Goal: Use online tool/utility: Utilize a website feature to perform a specific function

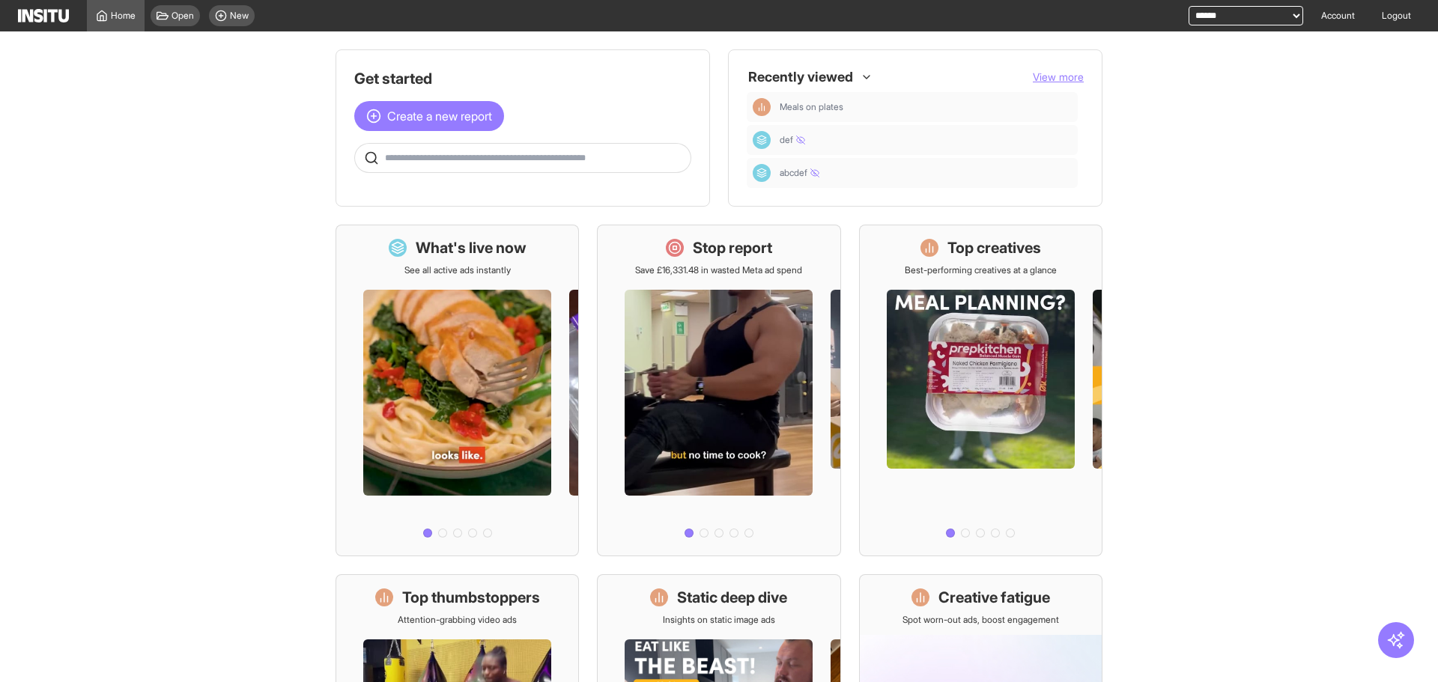
click at [1251, 11] on select "**********" at bounding box center [1245, 15] width 115 height 19
select select "**********"
click at [1188, 6] on select "**********" at bounding box center [1245, 15] width 115 height 19
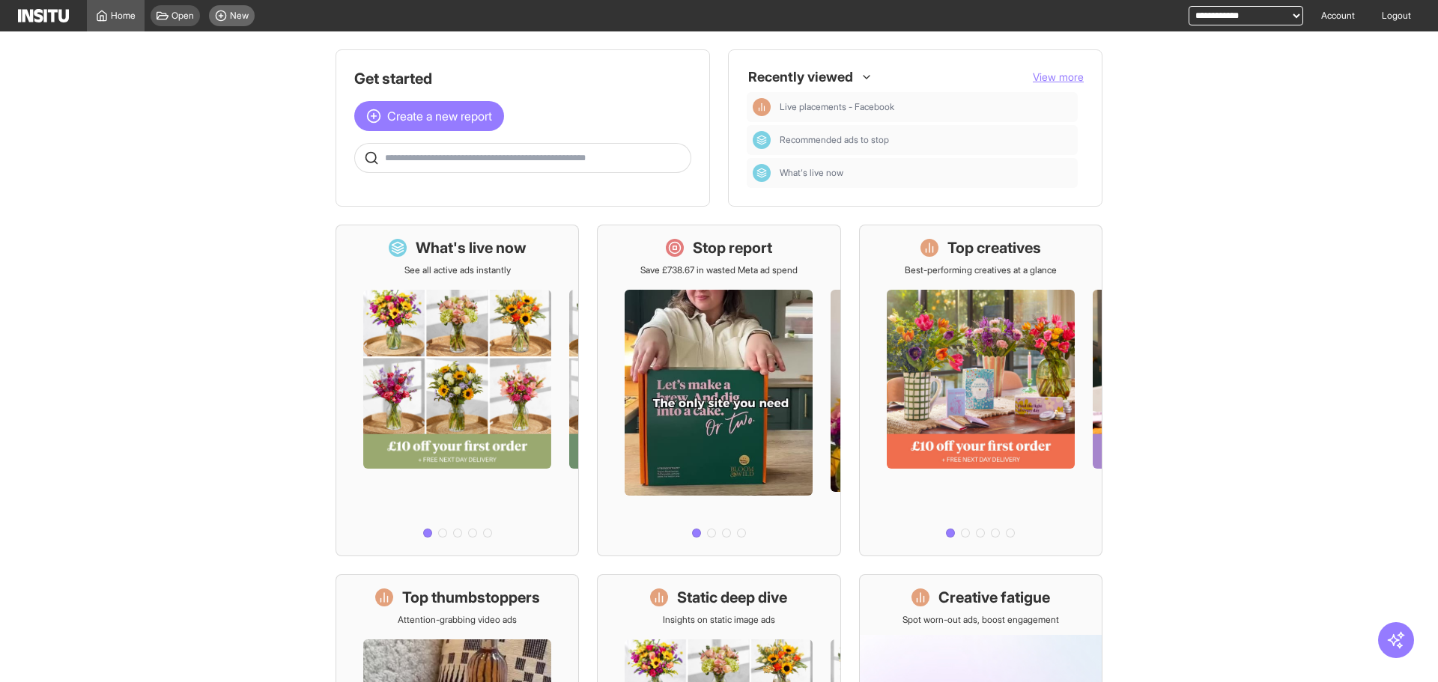
click at [217, 16] on icon at bounding box center [221, 16] width 12 height 12
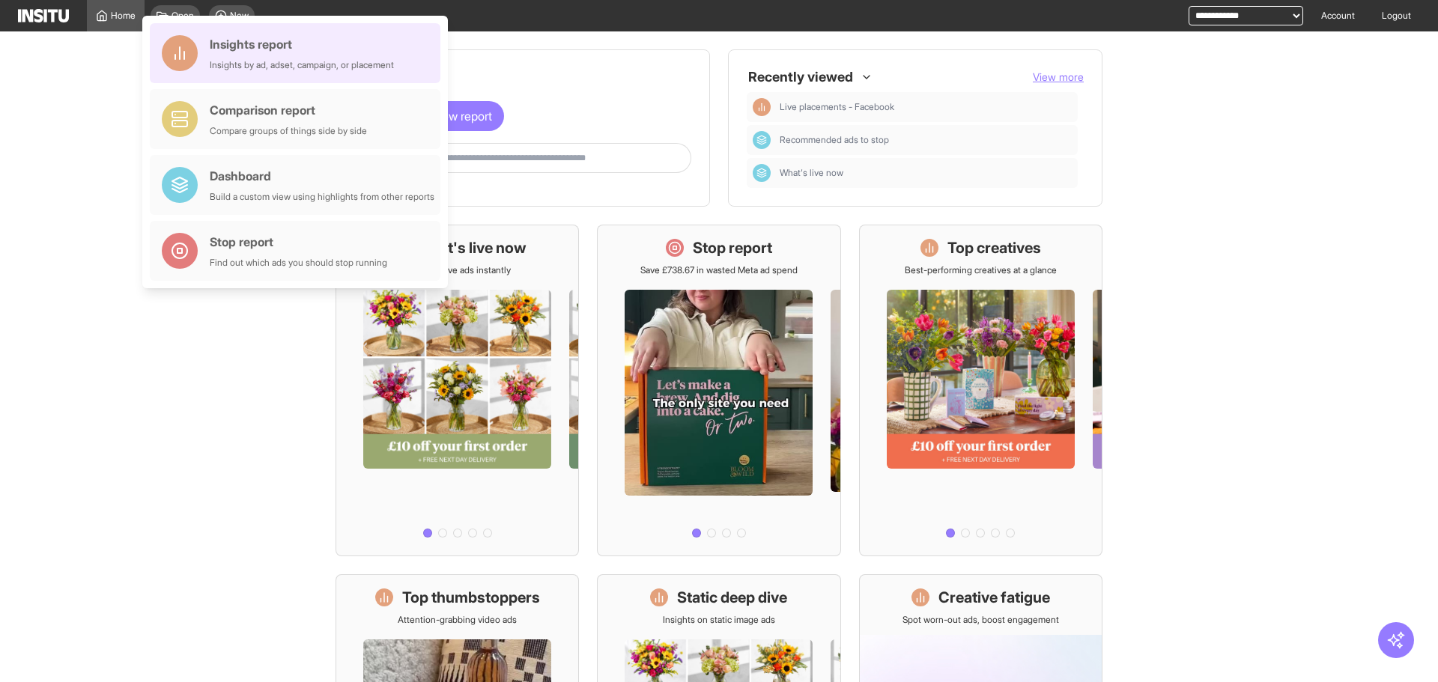
click at [369, 51] on div "Insights report" at bounding box center [302, 44] width 184 height 18
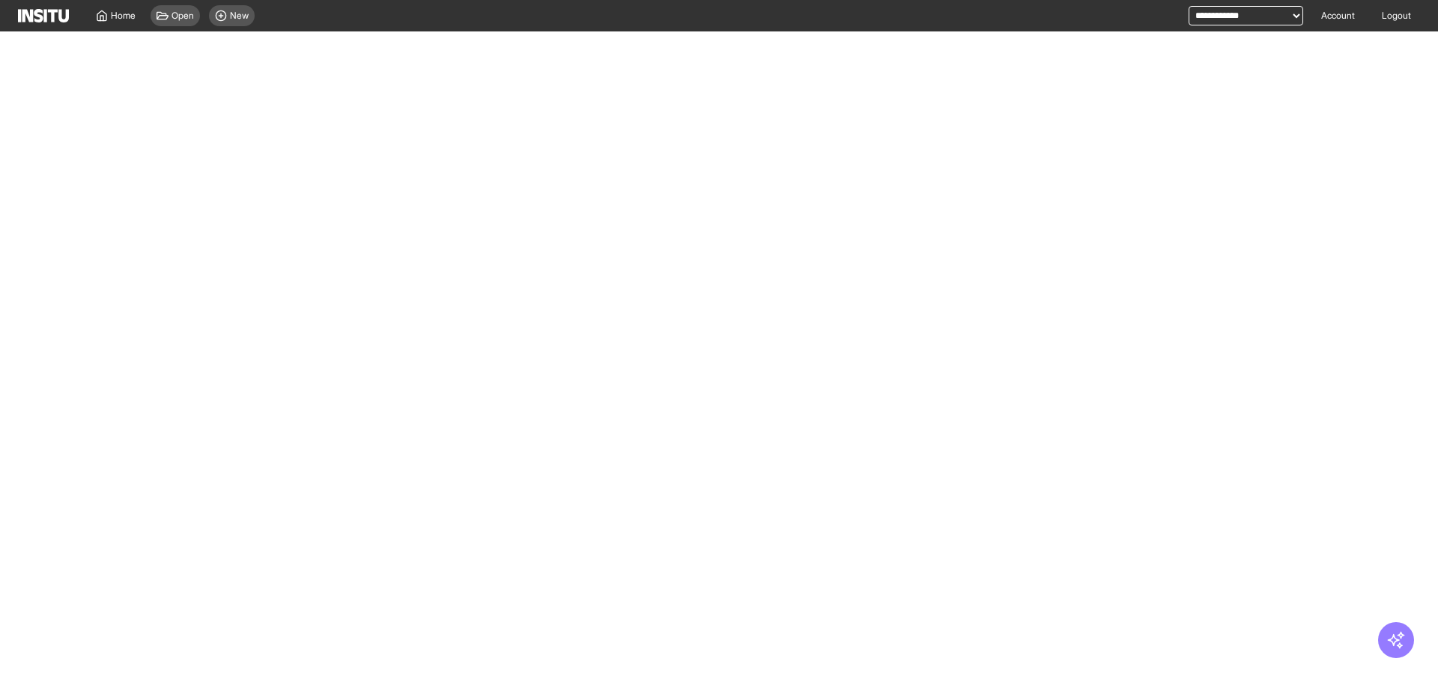
select select "**"
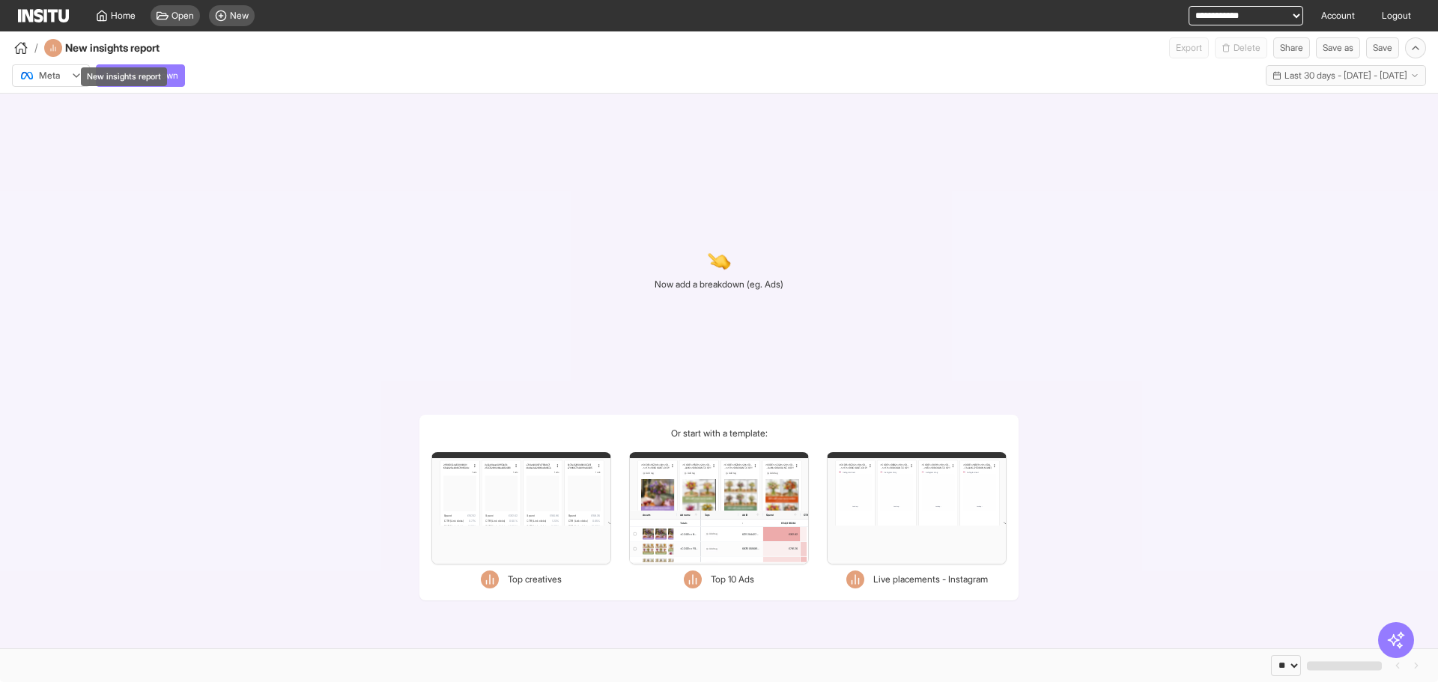
click at [115, 70] on div "New insights report" at bounding box center [124, 76] width 86 height 19
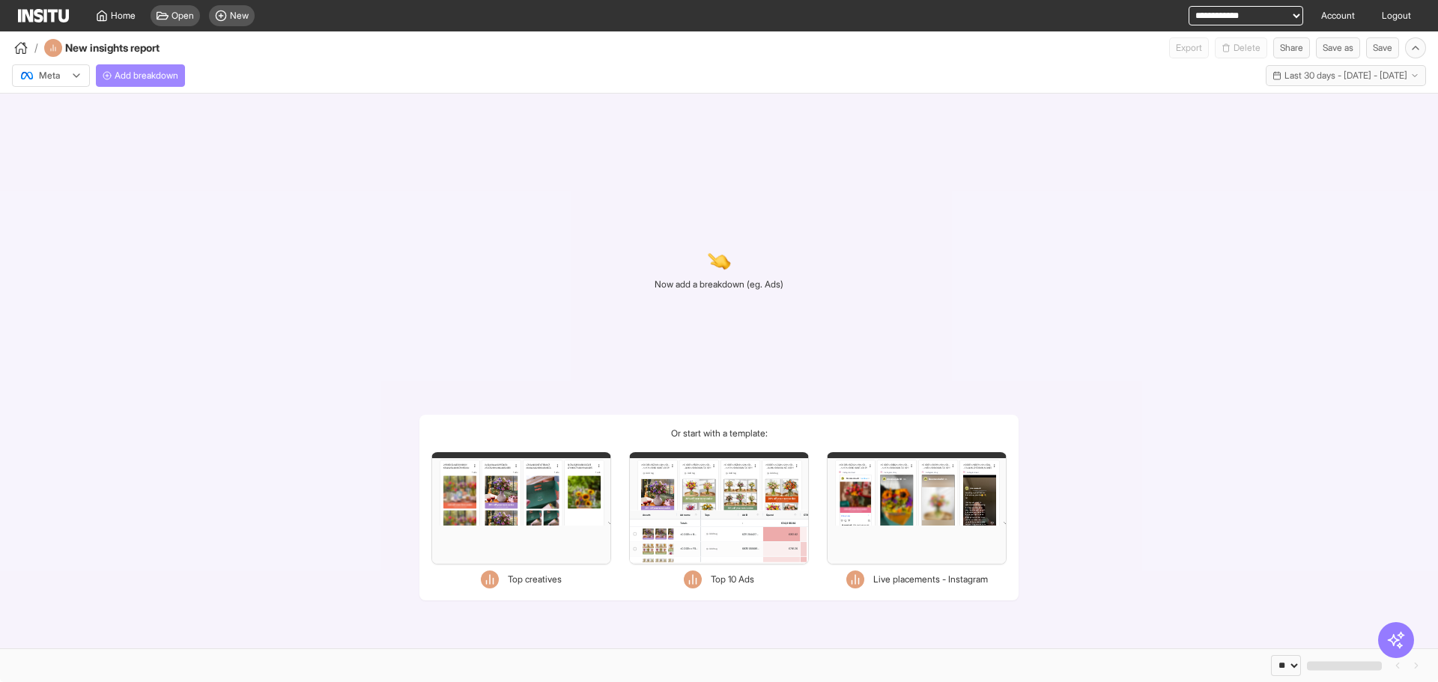
click at [172, 77] on span "Add breakdown" at bounding box center [147, 76] width 64 height 12
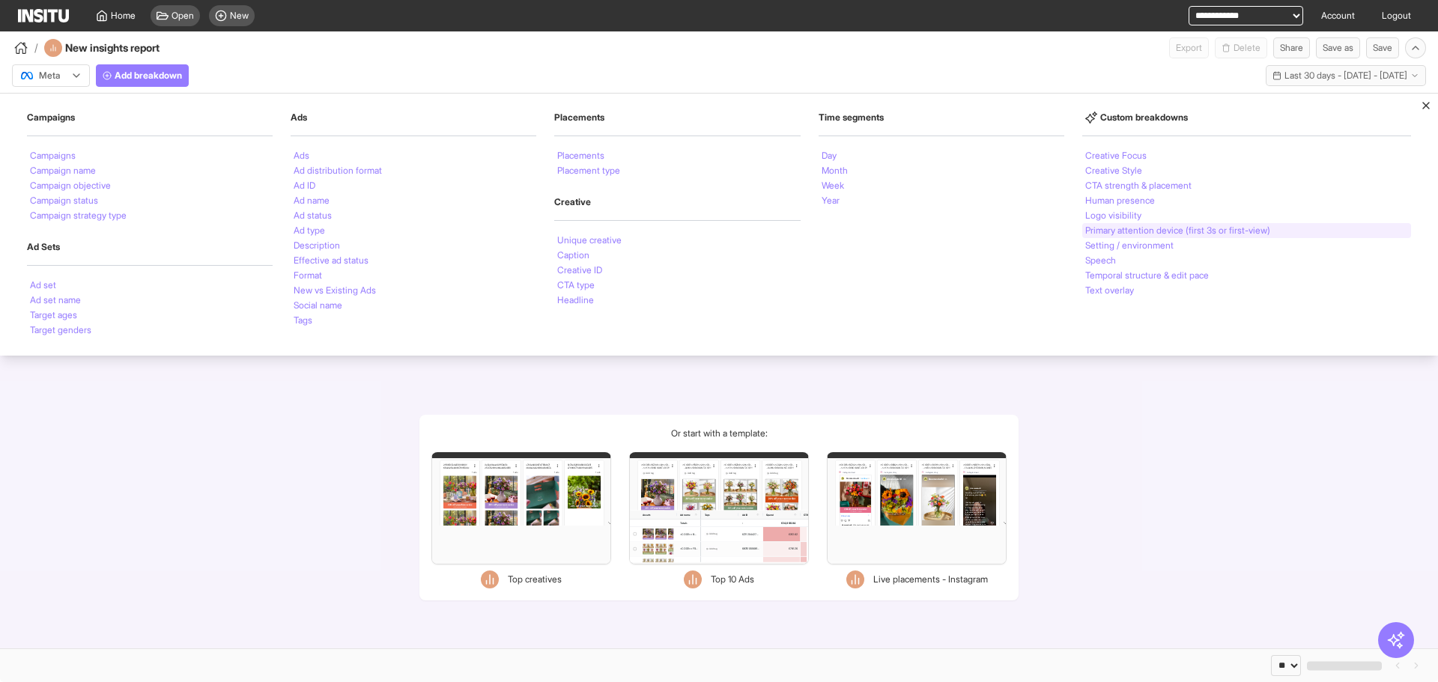
click at [1267, 234] on li "Primary attention device (first 3s or first-view)" at bounding box center [1177, 230] width 185 height 9
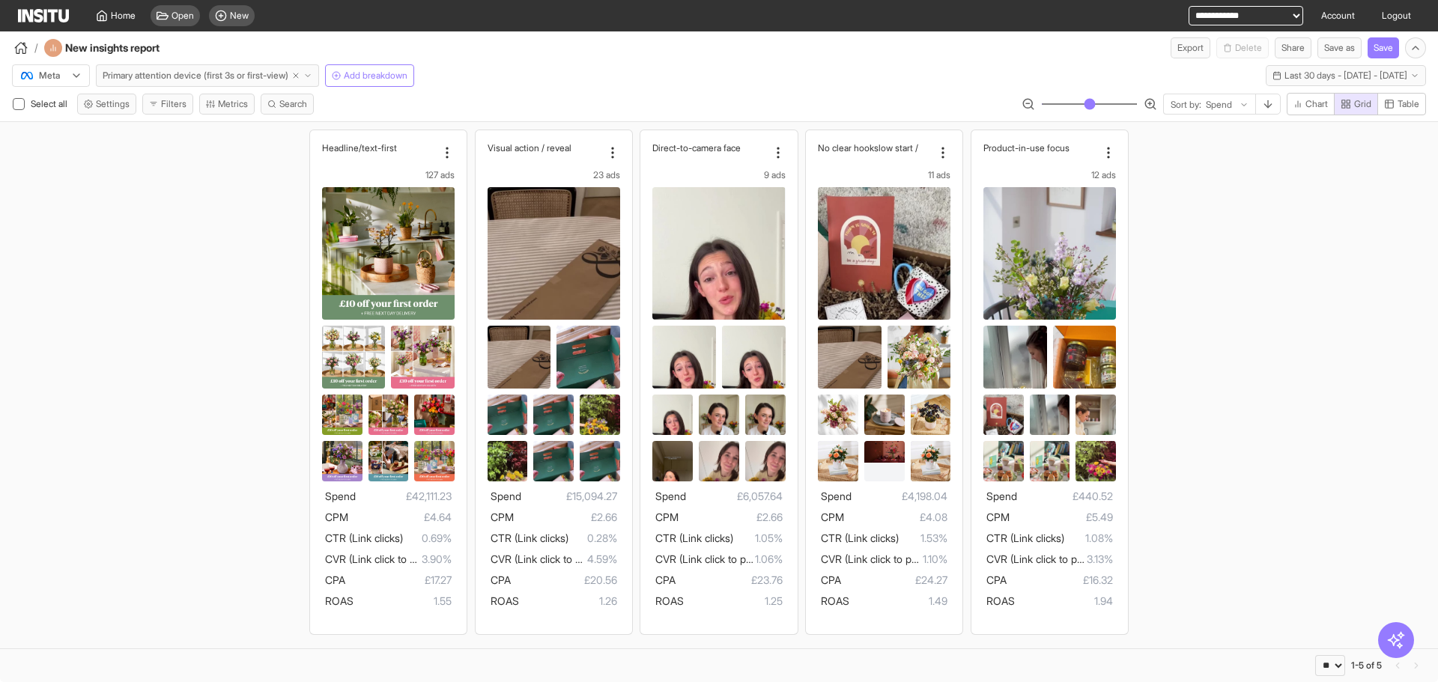
click at [319, 81] on button "Primary attention device (first 3s or first-view)" at bounding box center [207, 75] width 223 height 22
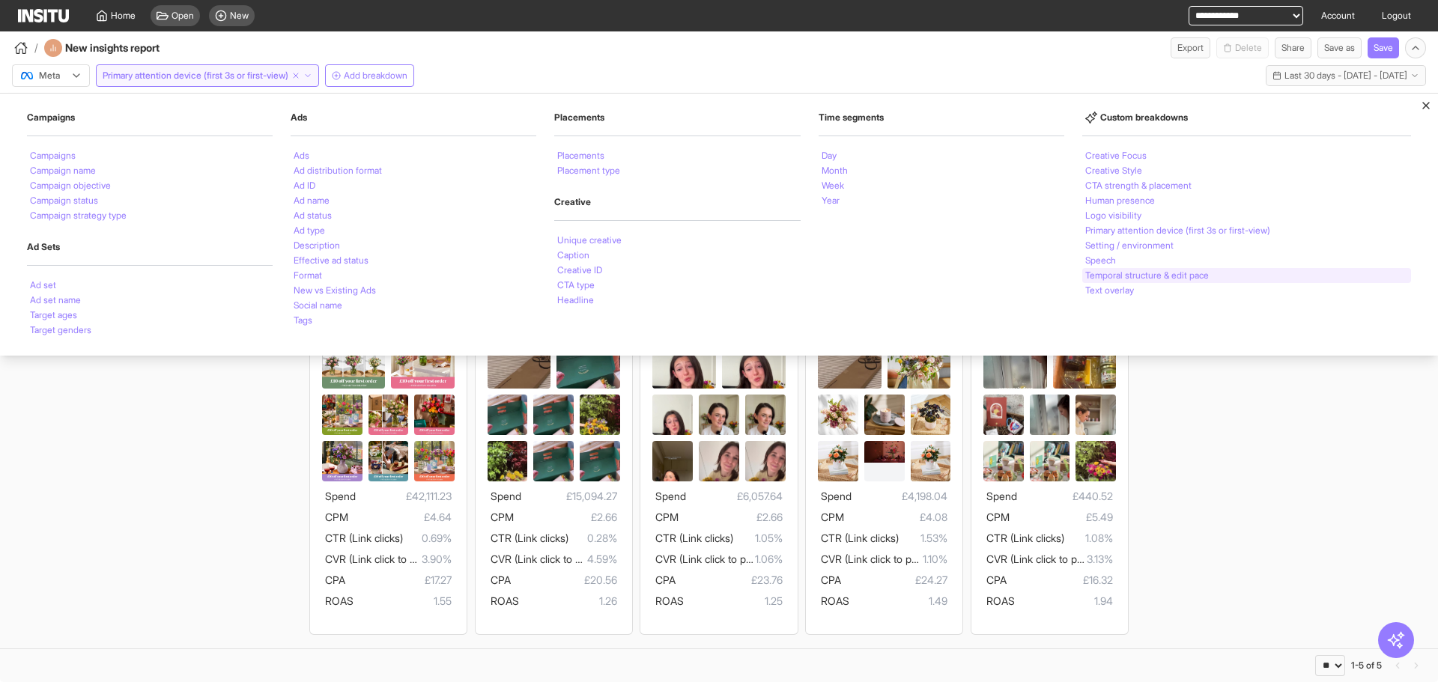
click at [1091, 271] on li "Temporal structure & edit pace" at bounding box center [1147, 275] width 124 height 9
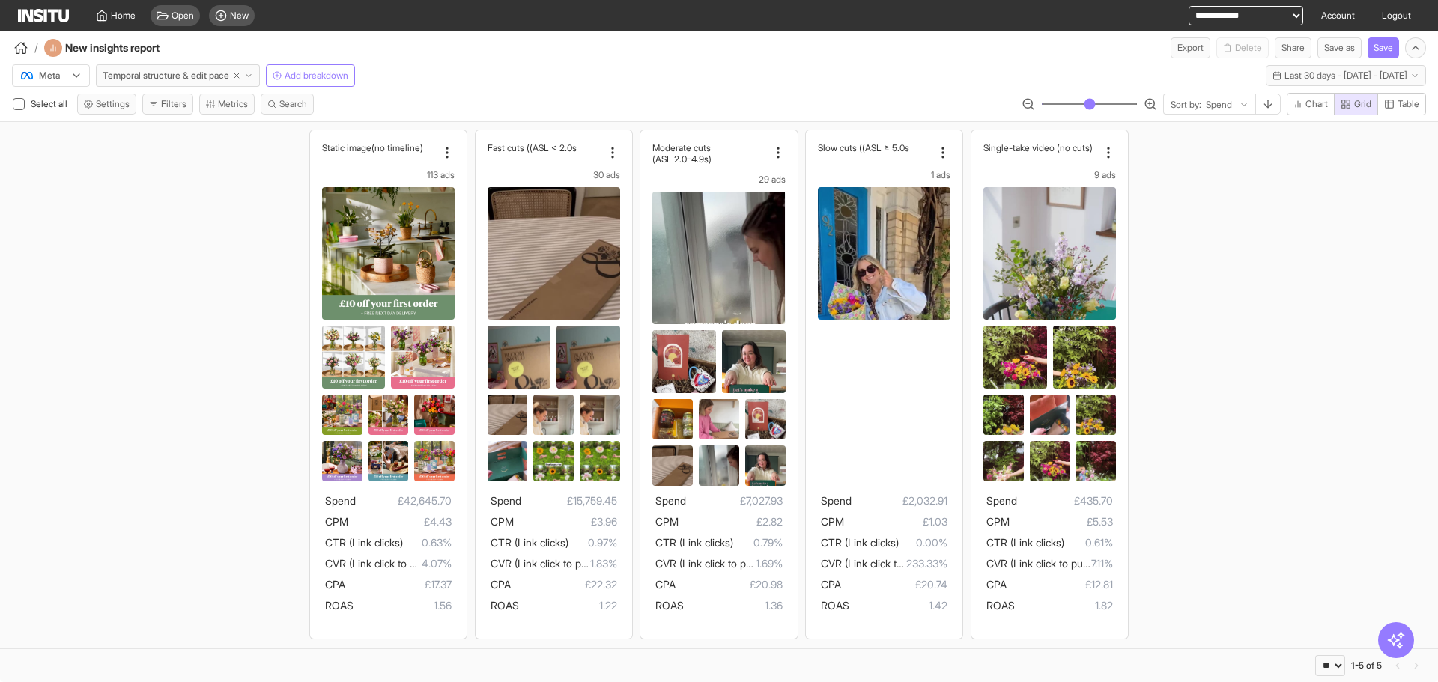
click at [1342, 319] on div "Static image (no timeline) 113 ads Spend £42,645.70 CPM £4.43 CTR (Link clicks)…" at bounding box center [719, 384] width 1438 height 524
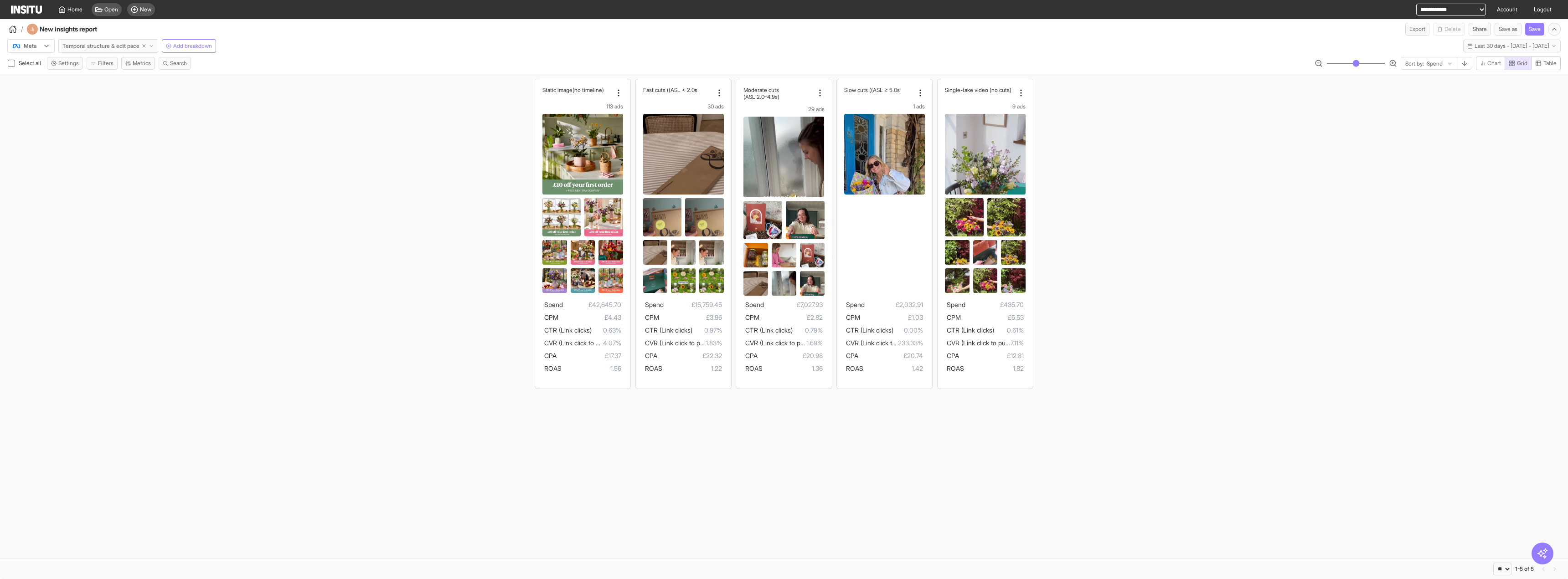
click at [158, 44] on button "Temporal structure & edit pace" at bounding box center [108, 46] width 100 height 13
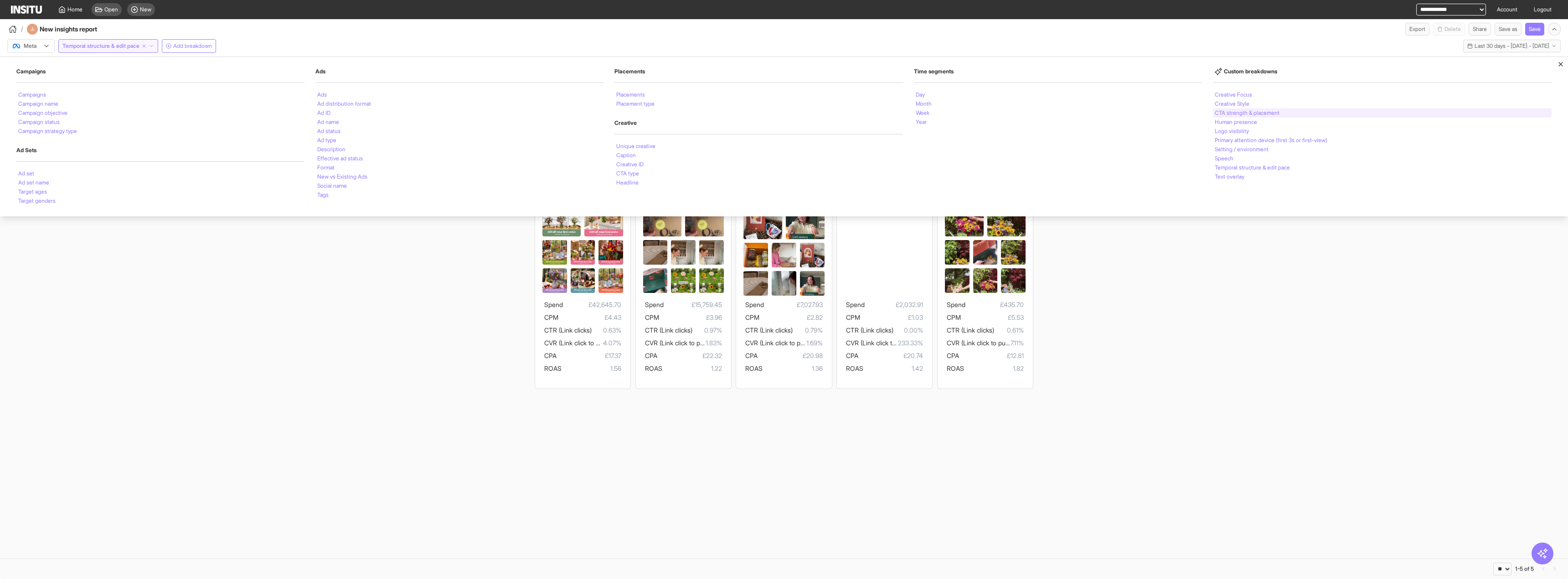
click at [875, 116] on div "CTA strength & placement" at bounding box center [1382, 113] width 338 height 9
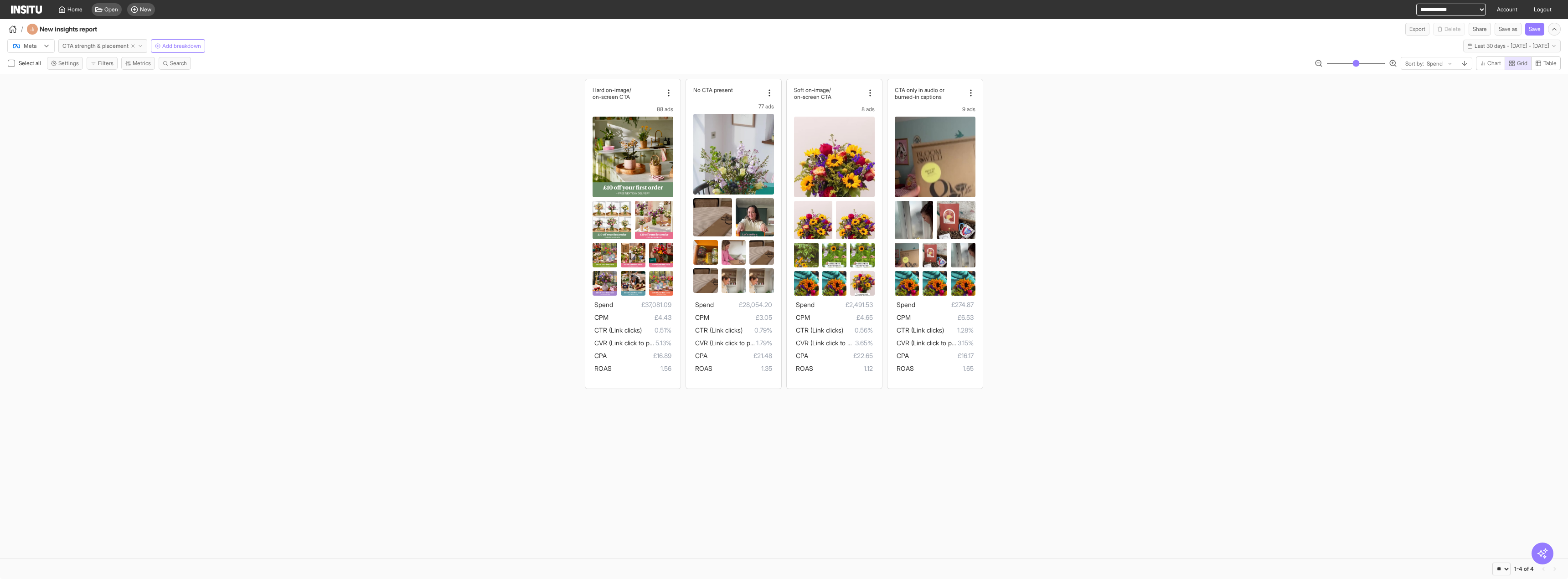
click at [147, 41] on button "CTA strength & placement" at bounding box center [103, 46] width 89 height 13
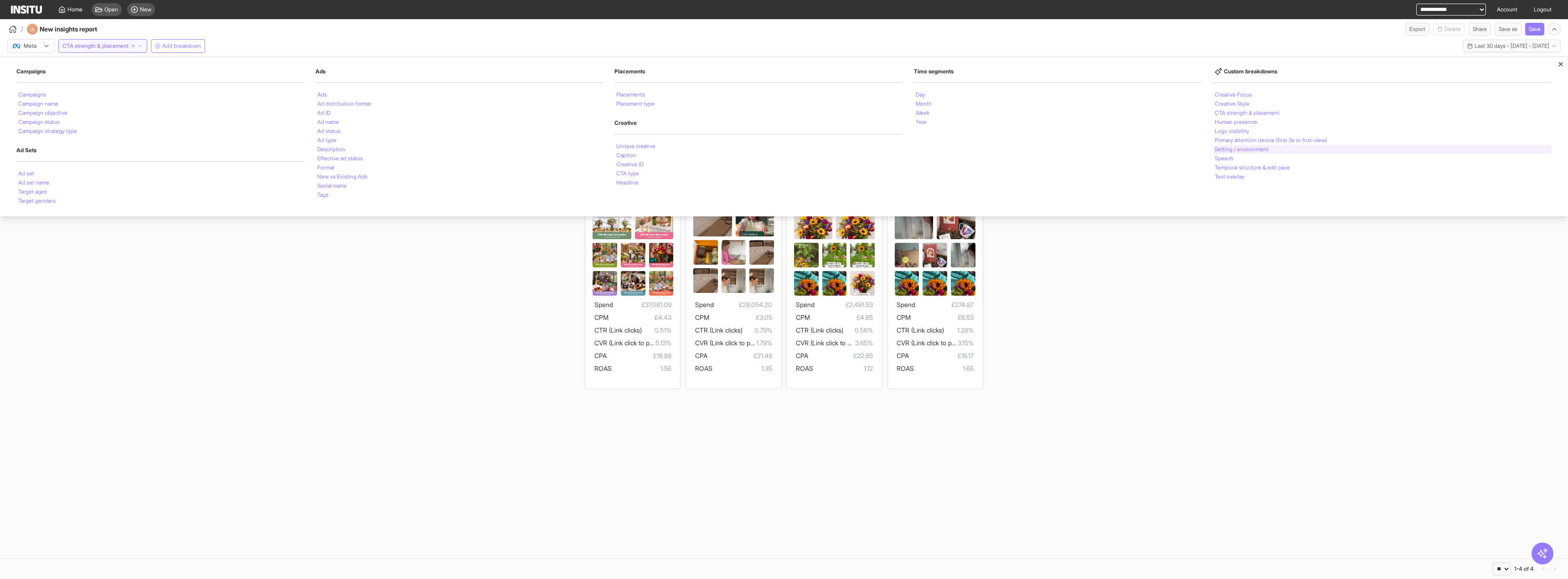
click at [875, 147] on div "Setting / environment" at bounding box center [1382, 149] width 338 height 9
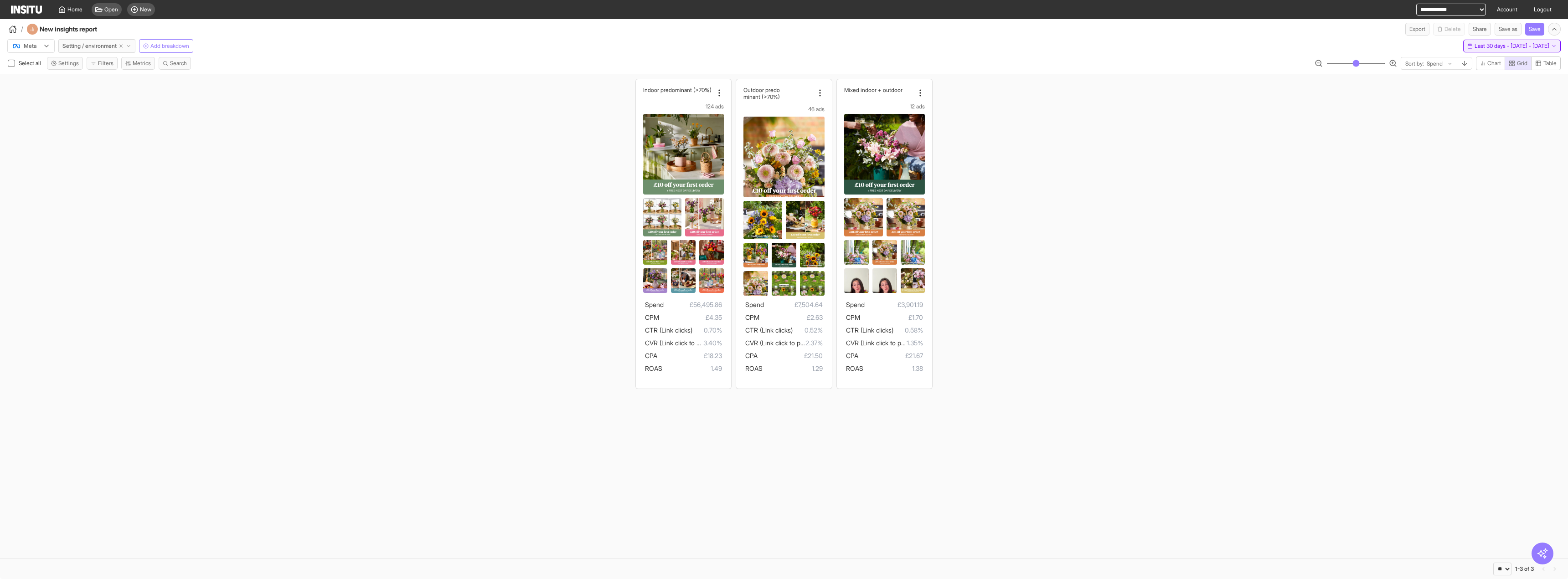
click at [875, 50] on button "Last 30 days - [DATE] - [DATE] [DATE] - [DATE]" at bounding box center [1512, 46] width 97 height 13
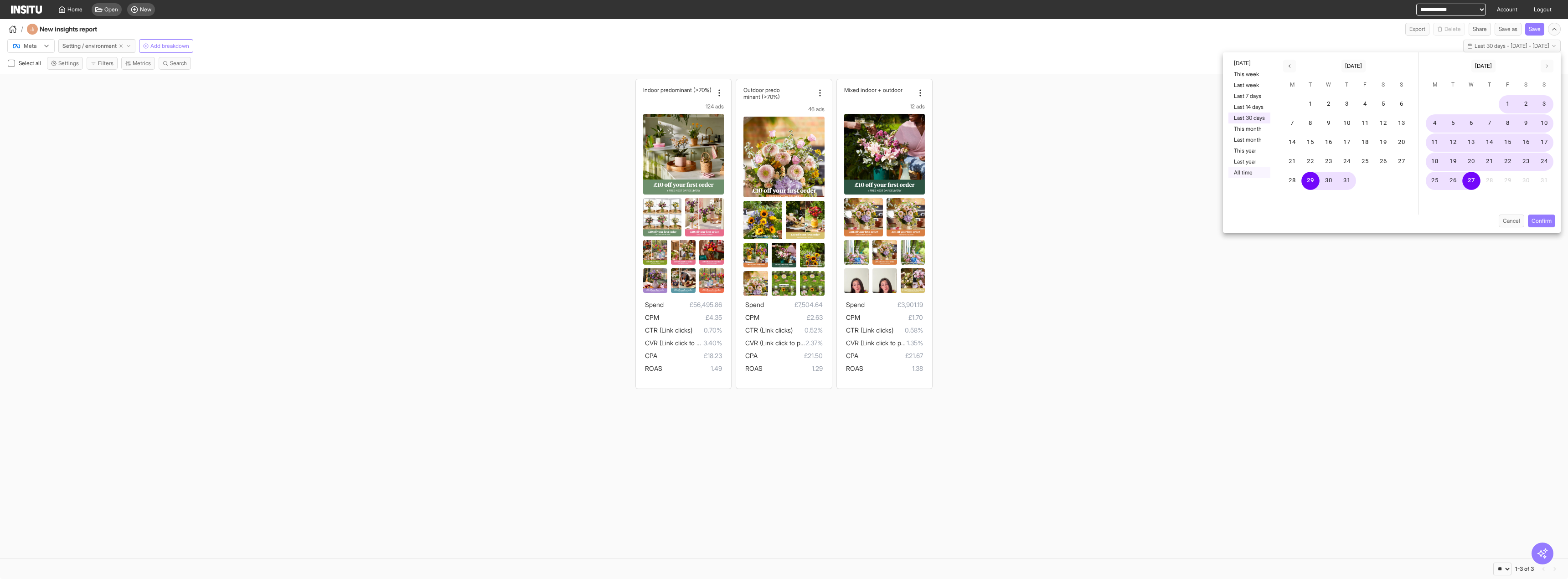
click at [875, 170] on button "All time" at bounding box center [1249, 173] width 42 height 11
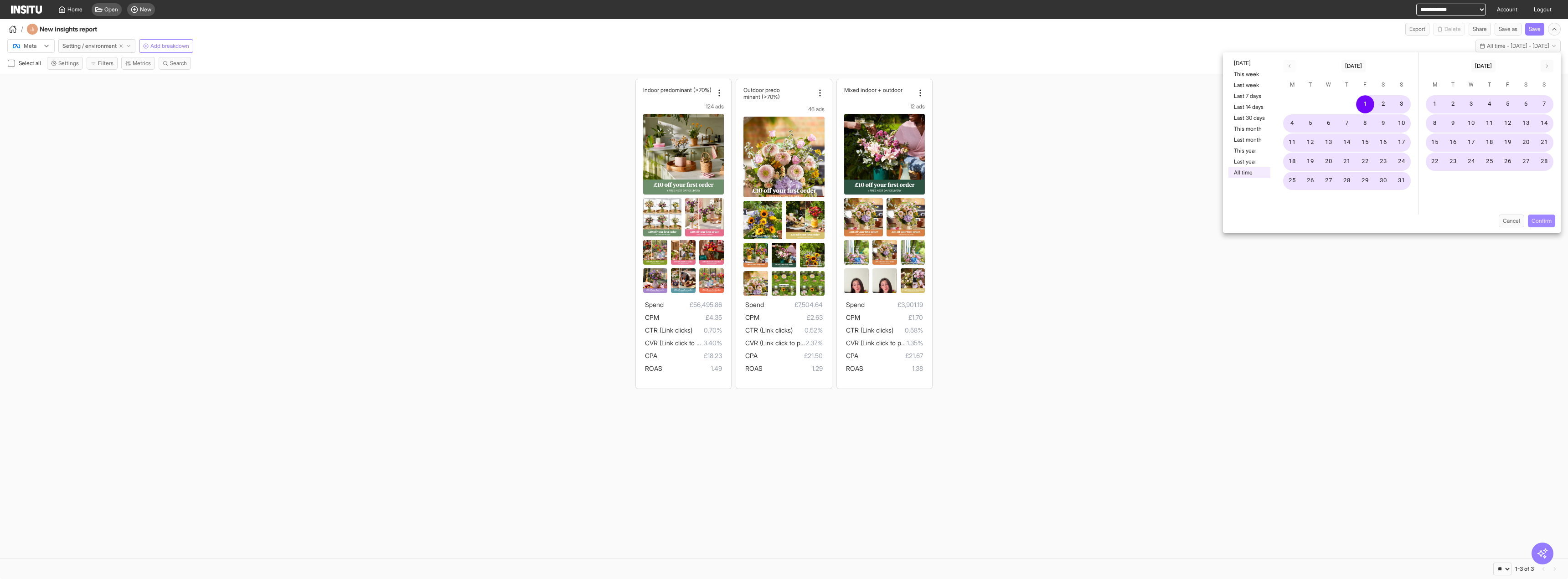
click at [875, 218] on button "Confirm" at bounding box center [1541, 221] width 27 height 13
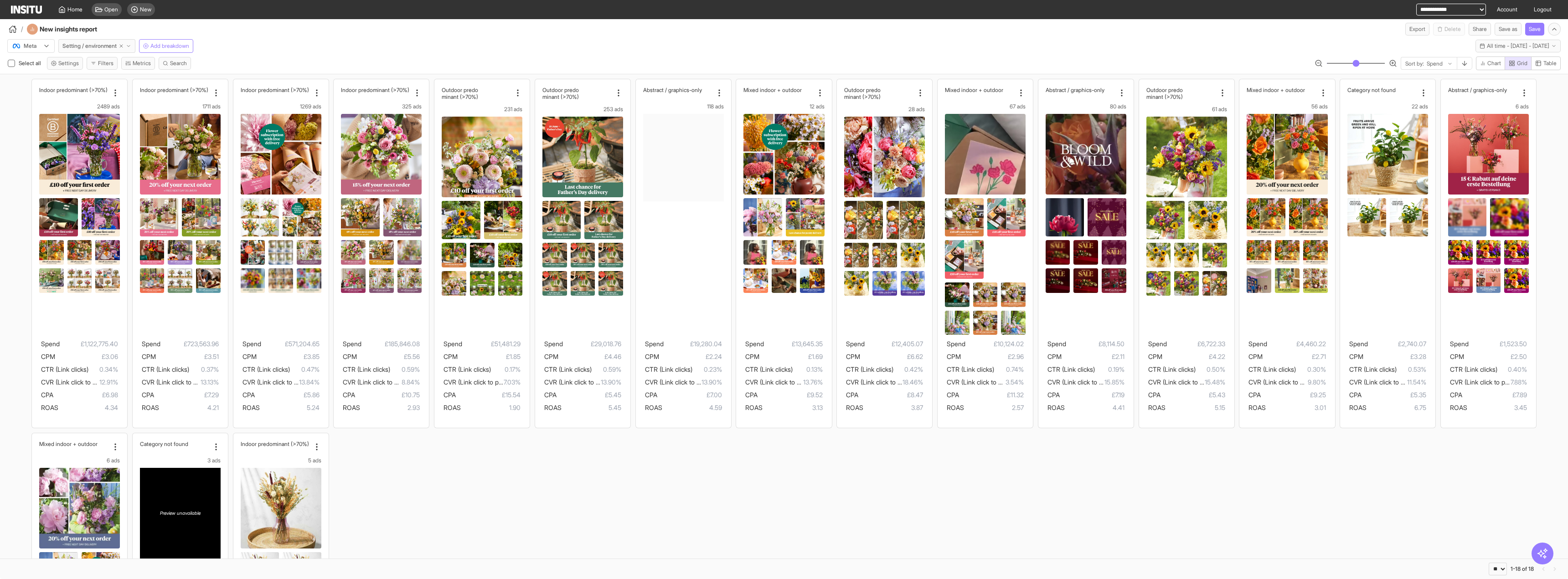
click at [875, 55] on div "Meta Setting / environment Add breakdown All time - [DATE] - [DATE] [DATE] - [D…" at bounding box center [784, 54] width 1568 height 38
click at [875, 47] on icon "button" at bounding box center [1482, 46] width 5 height 5
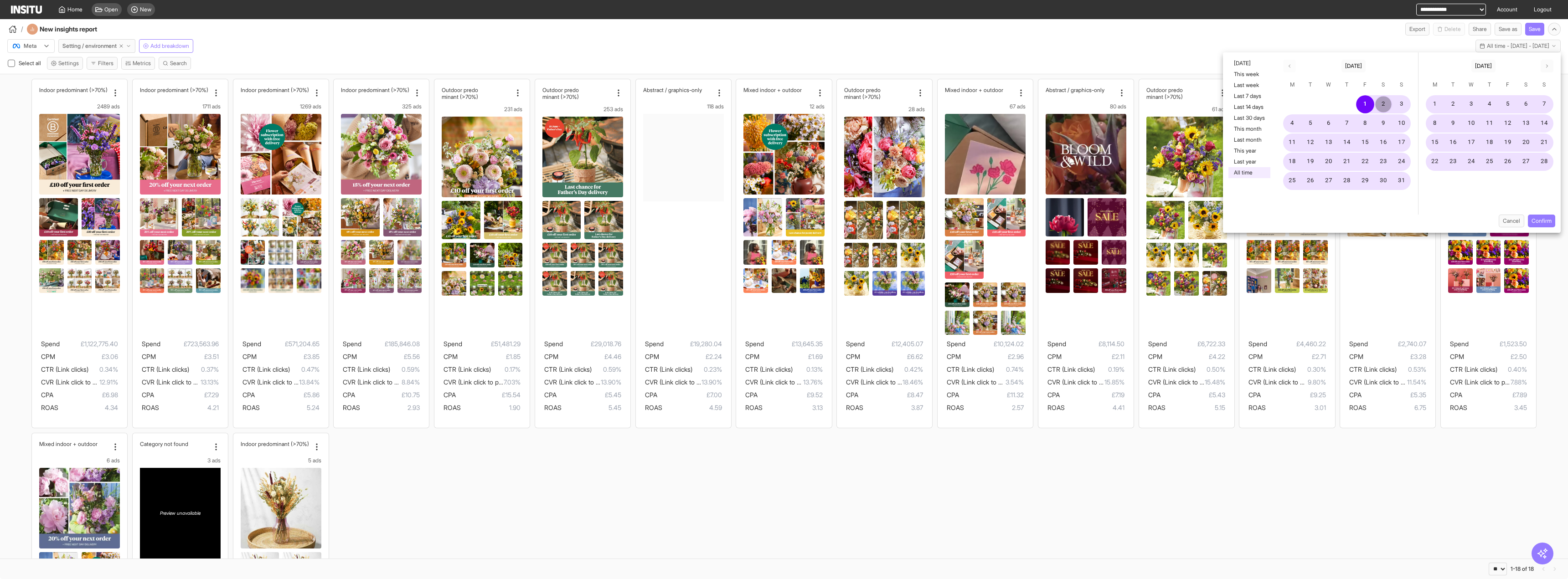
click at [875, 97] on button "2" at bounding box center [1384, 105] width 18 height 18
click at [875, 218] on button "Confirm" at bounding box center [1541, 221] width 27 height 13
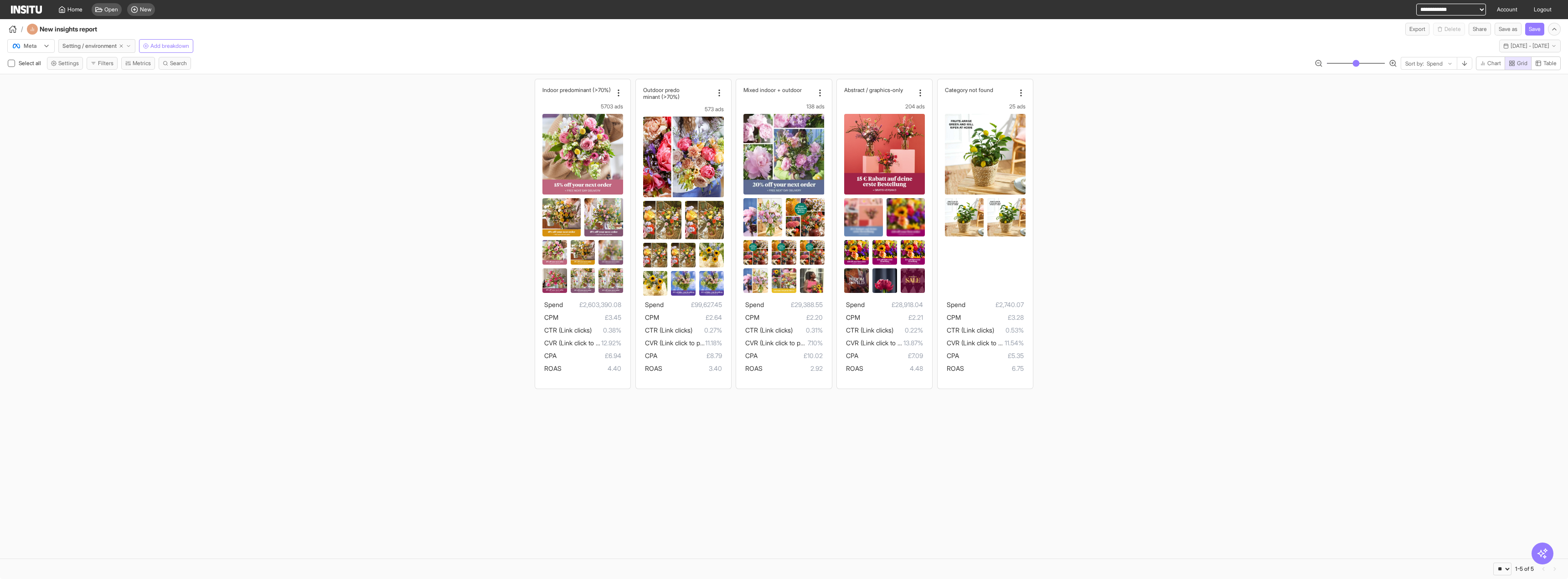
drag, startPoint x: 1210, startPoint y: 190, endPoint x: 71, endPoint y: 157, distance: 1139.5
click at [68, 235] on div "Indoor predom inant (>70%) 5703 ads Spend £2,603,390.08 CPM £3.45 CTR (Link cli…" at bounding box center [784, 234] width 1568 height 319
click at [131, 46] on icon "button" at bounding box center [128, 46] width 5 height 5
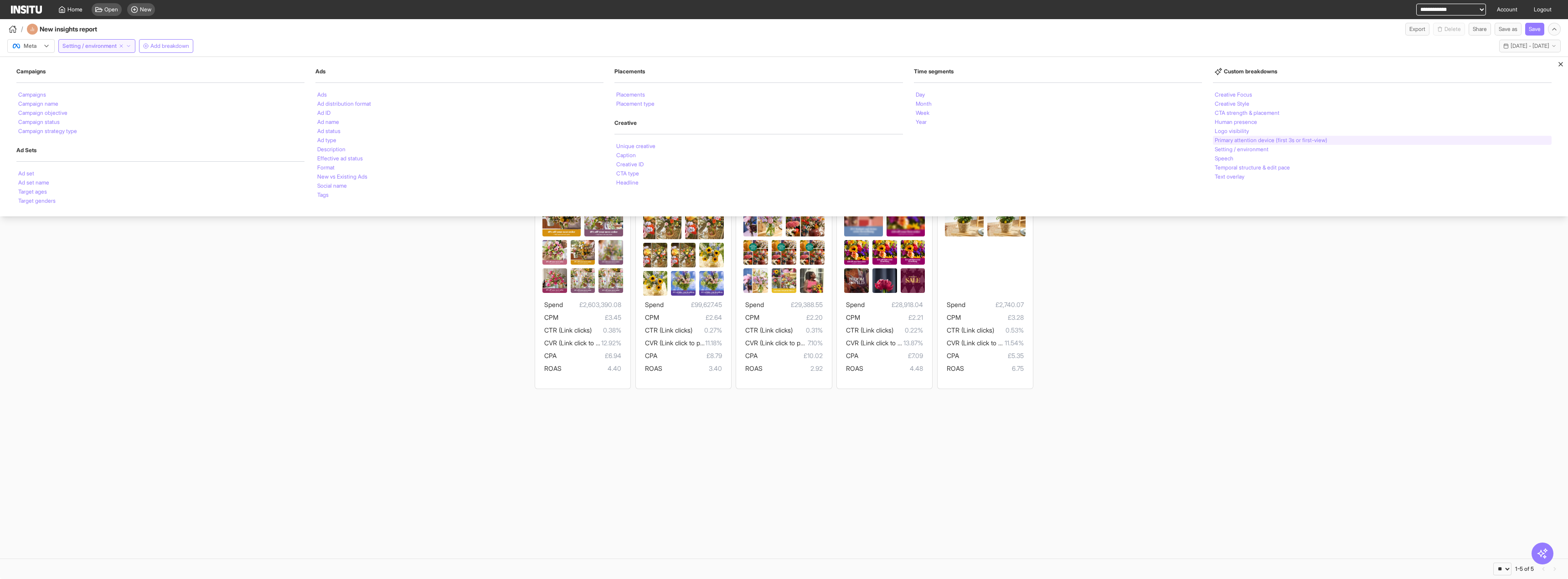
click at [875, 136] on div "Primary attention device (first 3s or first-view)" at bounding box center [1382, 140] width 338 height 9
